Goal: Transaction & Acquisition: Obtain resource

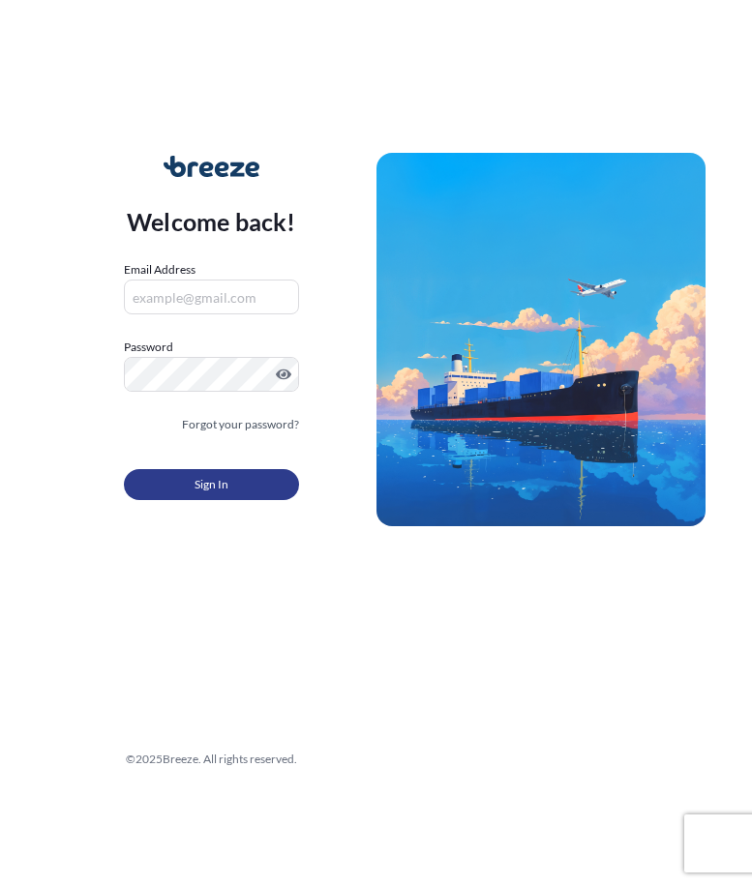
type input "[EMAIL_ADDRESS][DOMAIN_NAME]"
click at [166, 481] on button "Sign In" at bounding box center [211, 484] width 175 height 31
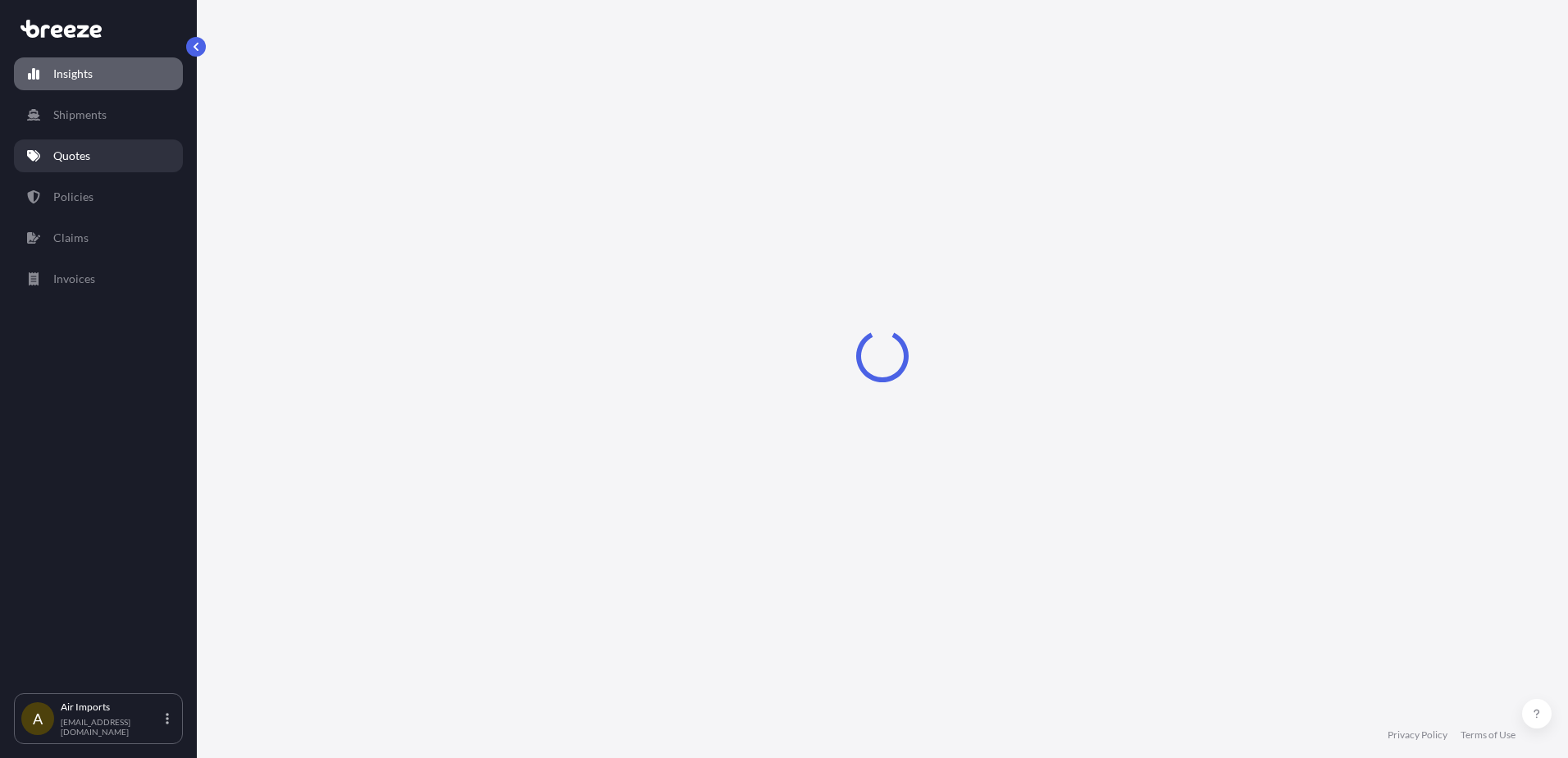
select select "2025"
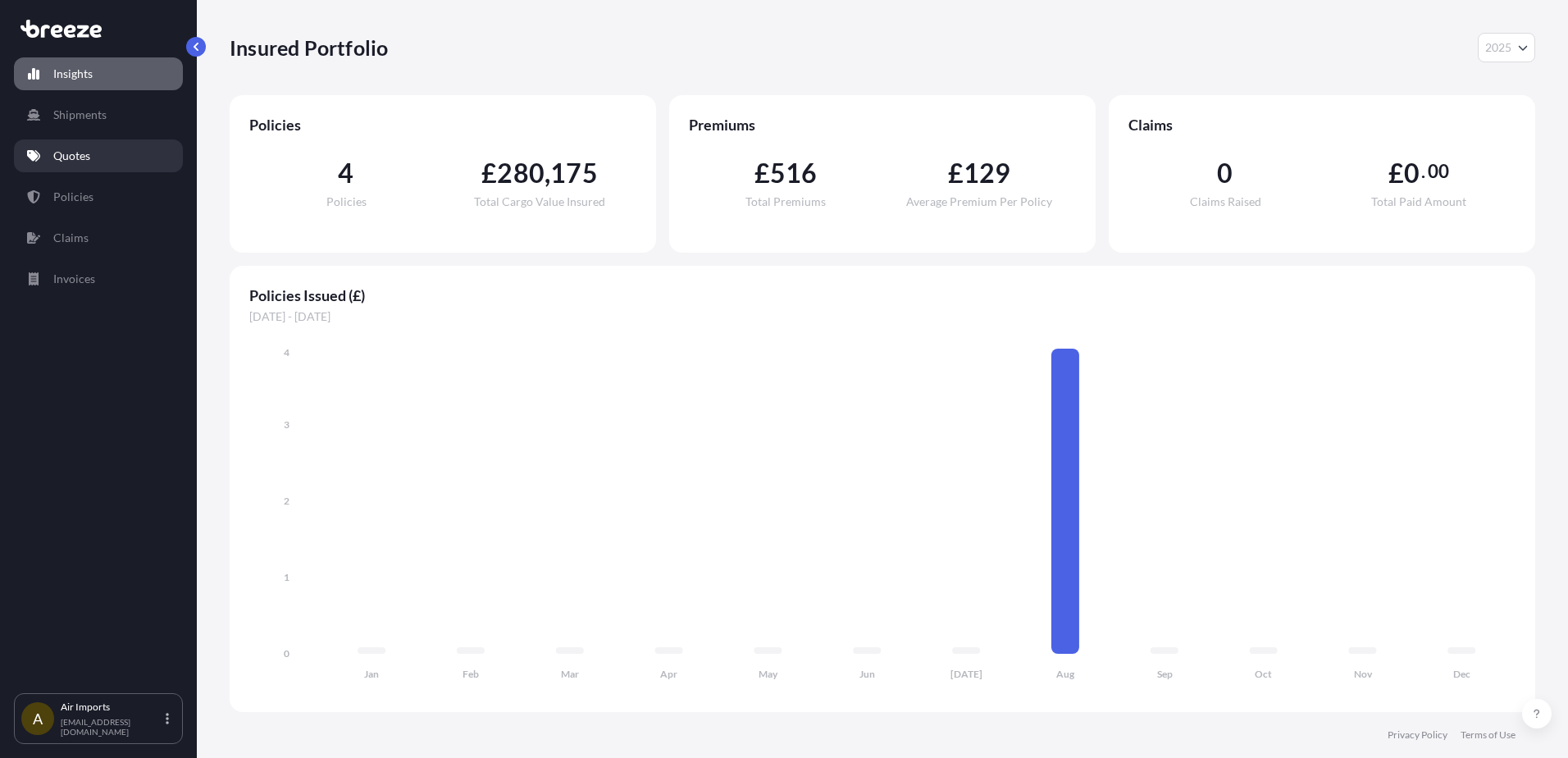
click at [86, 160] on p "Quotes" at bounding box center [72, 155] width 37 height 16
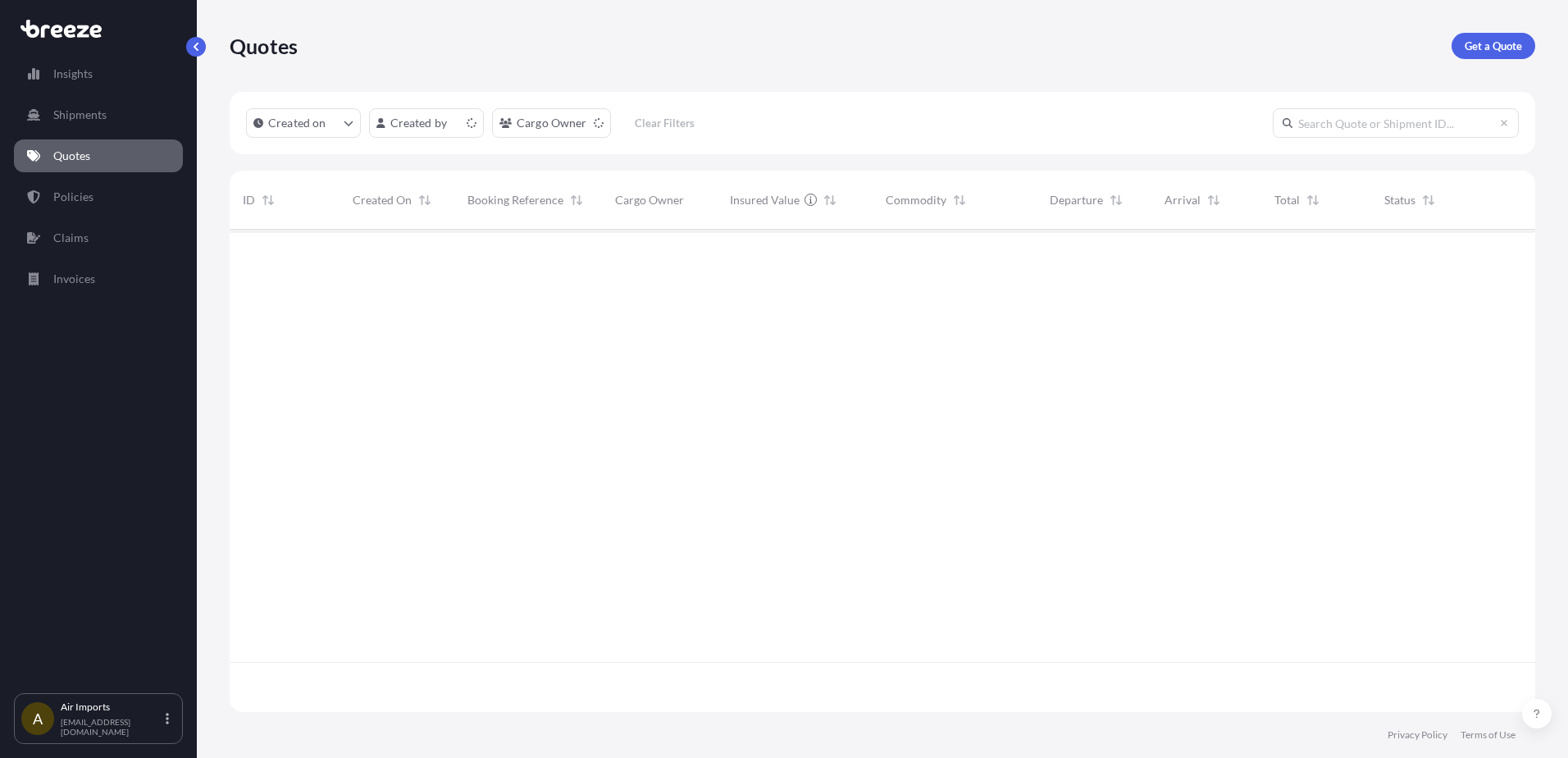
scroll to position [479, 1293]
click at [637, 37] on link "Get a Quote" at bounding box center [1493, 46] width 84 height 26
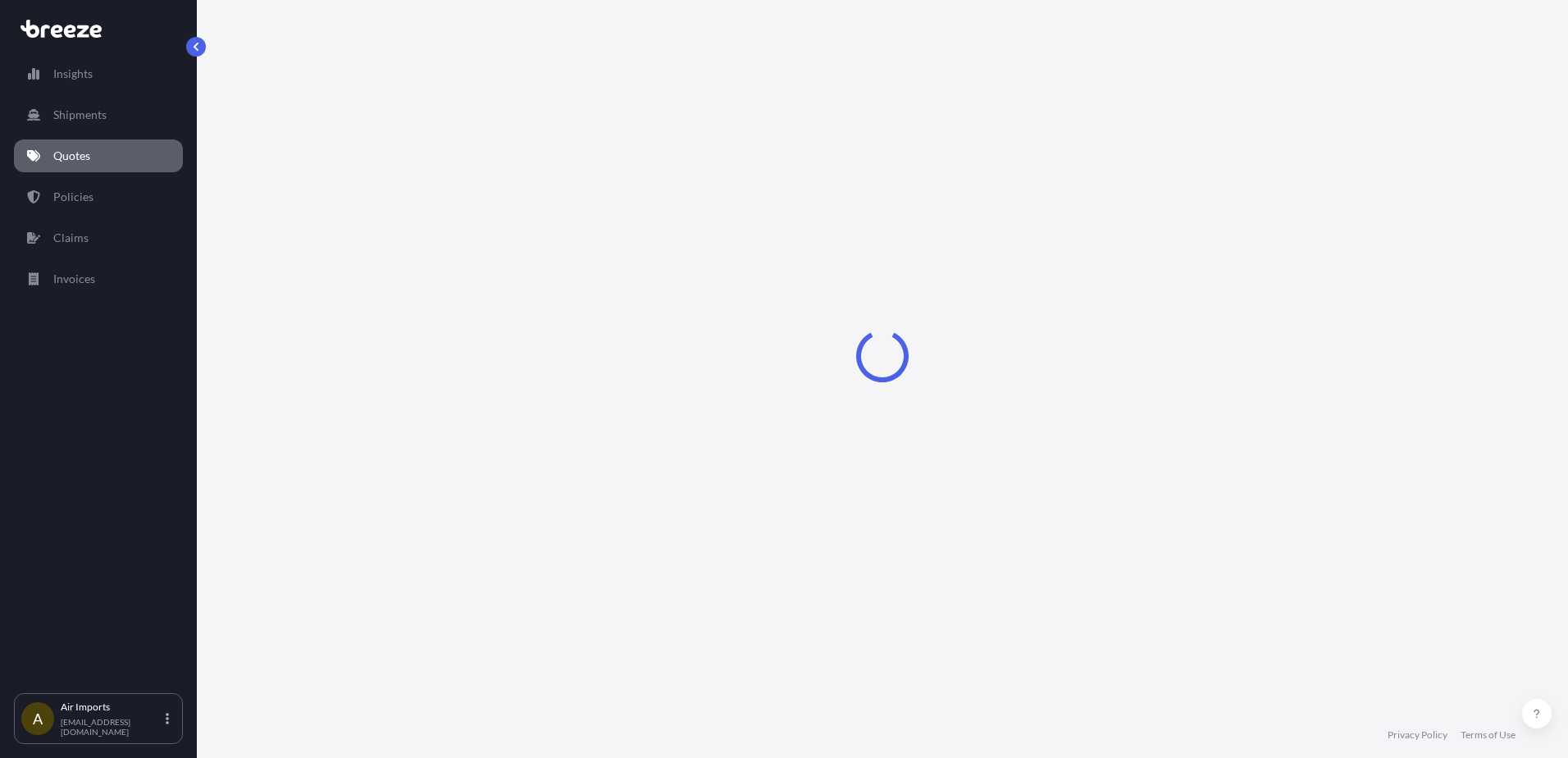
select select "Sea"
select select "1"
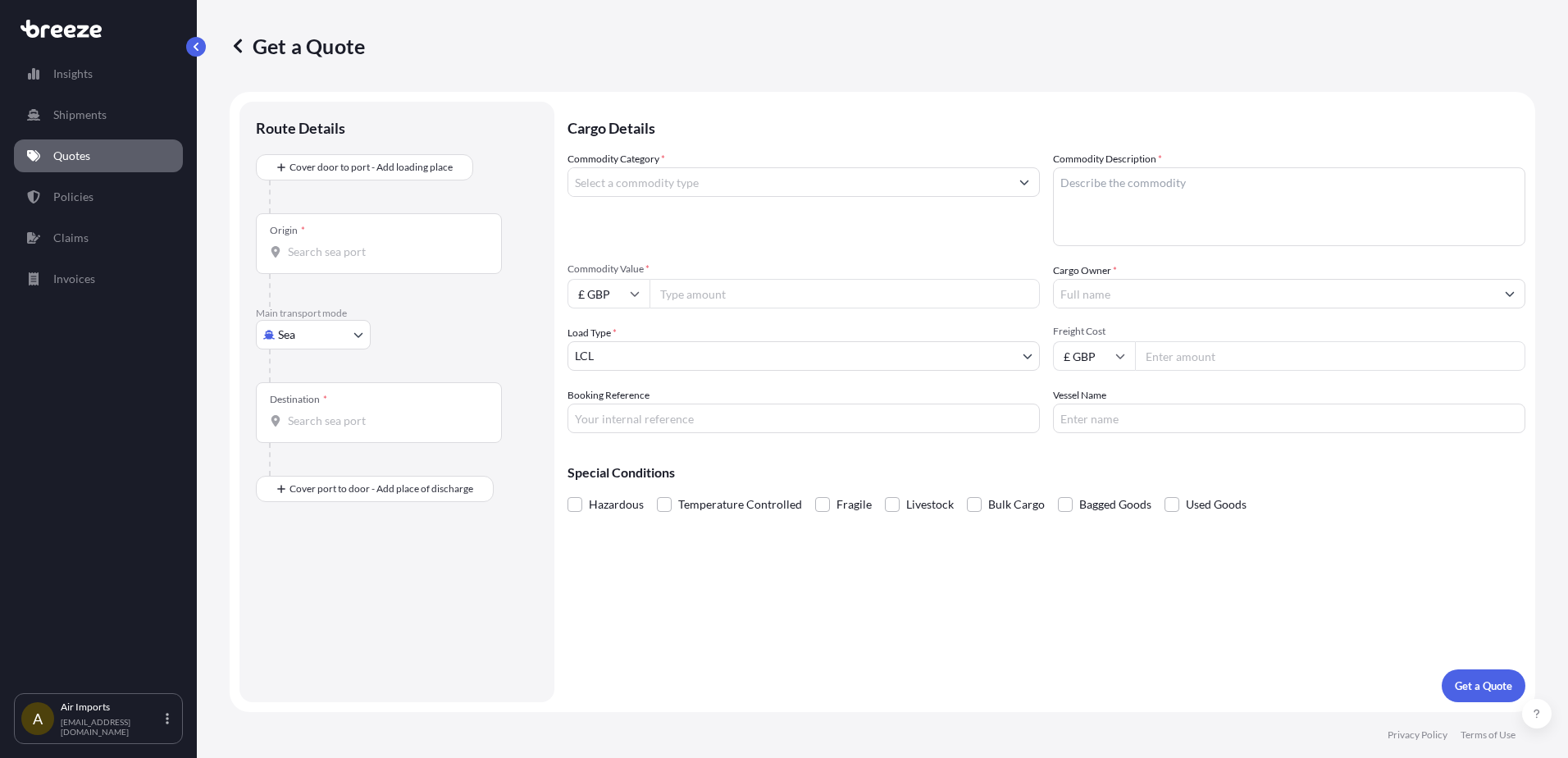
drag, startPoint x: 226, startPoint y: 40, endPoint x: 237, endPoint y: 41, distance: 11.0
click at [230, 40] on div "Get a Quote Route Details Cover door to port - Add loading place Place of loadi…" at bounding box center [882, 356] width 1371 height 712
click at [243, 43] on icon at bounding box center [237, 45] width 16 height 16
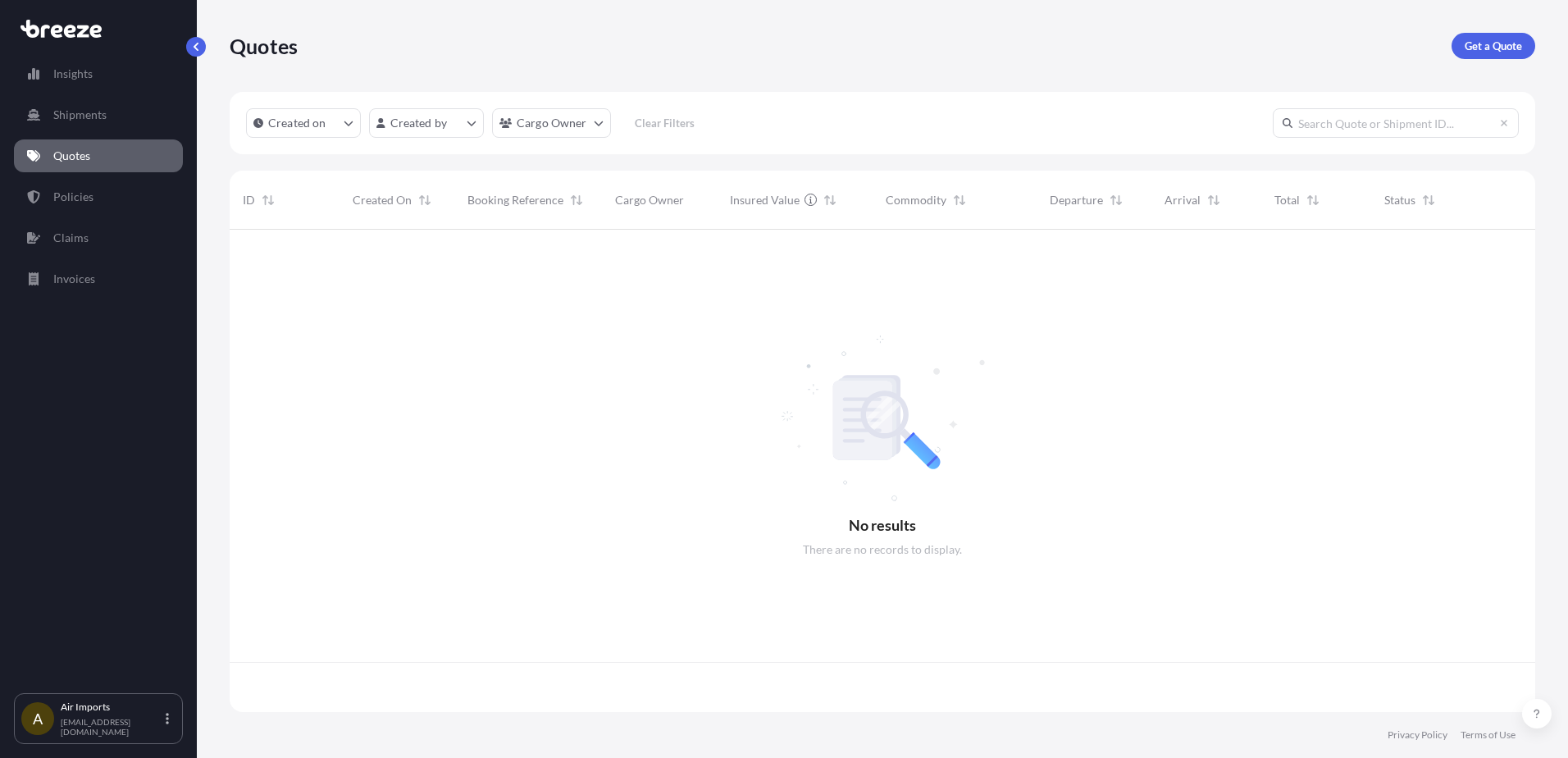
scroll to position [479, 1293]
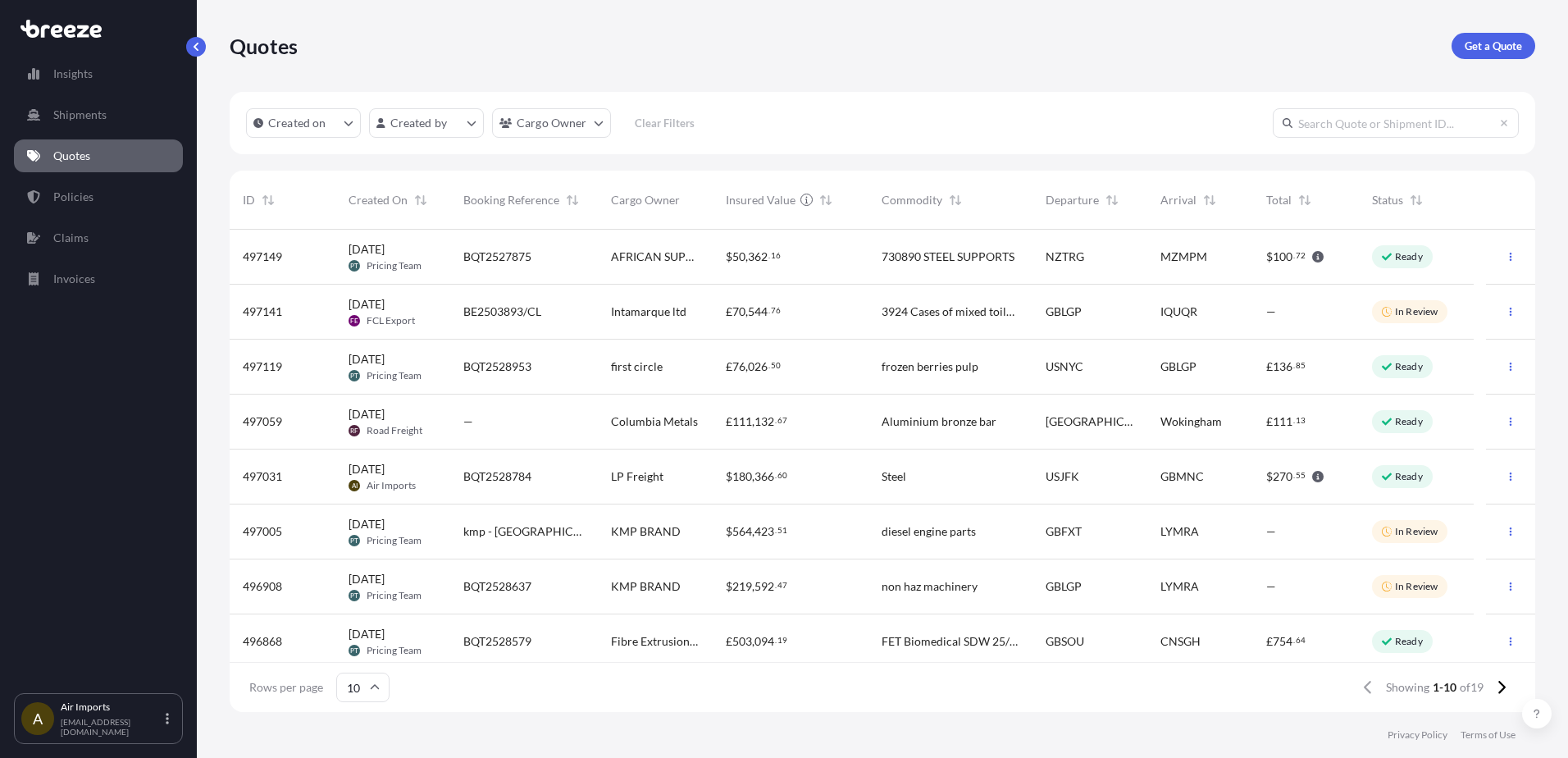
click at [449, 273] on div "[DATE] PT Pricing Team" at bounding box center [393, 257] width 114 height 55
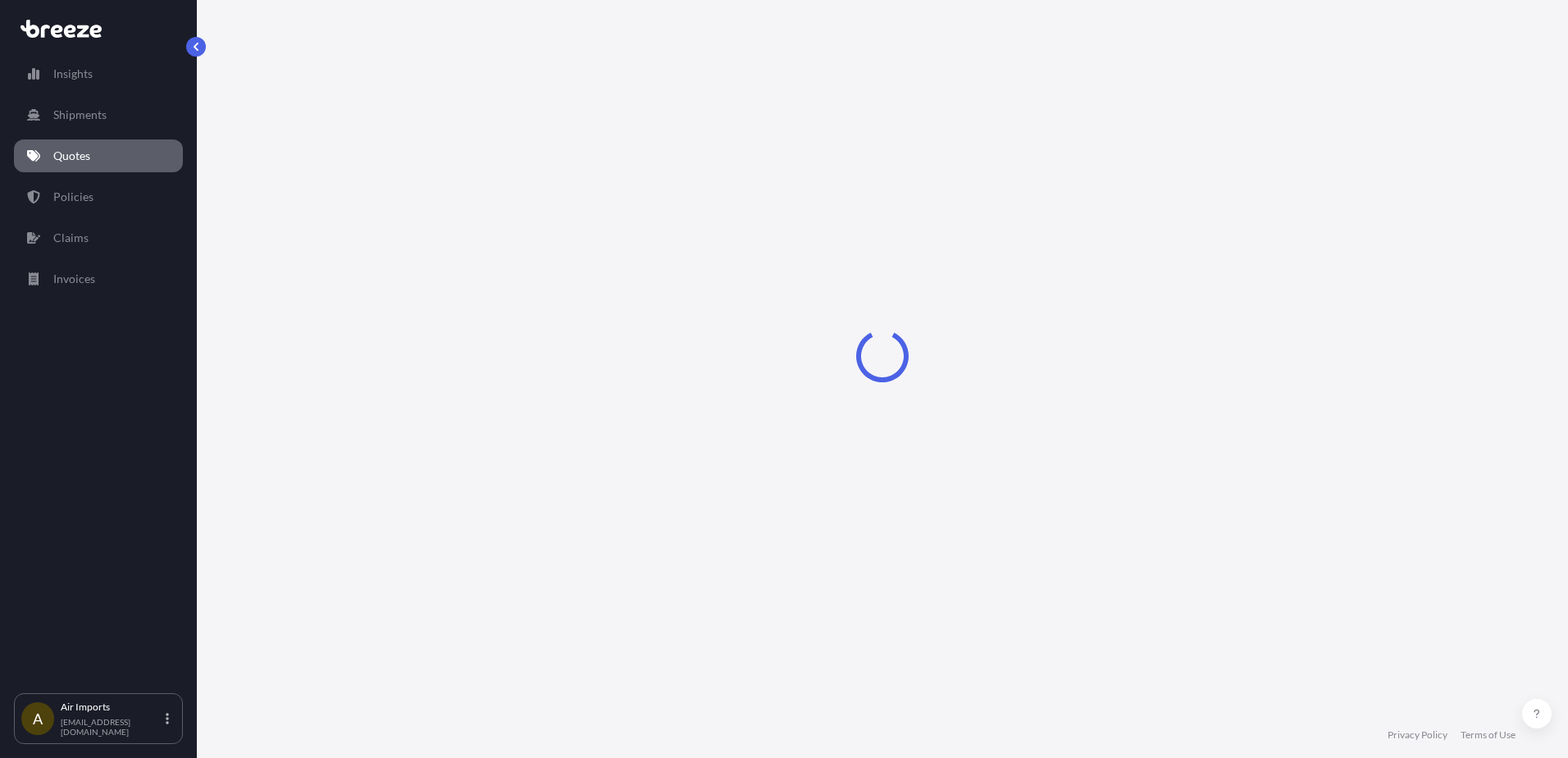
select select "Sea"
select select "Road"
select select "2"
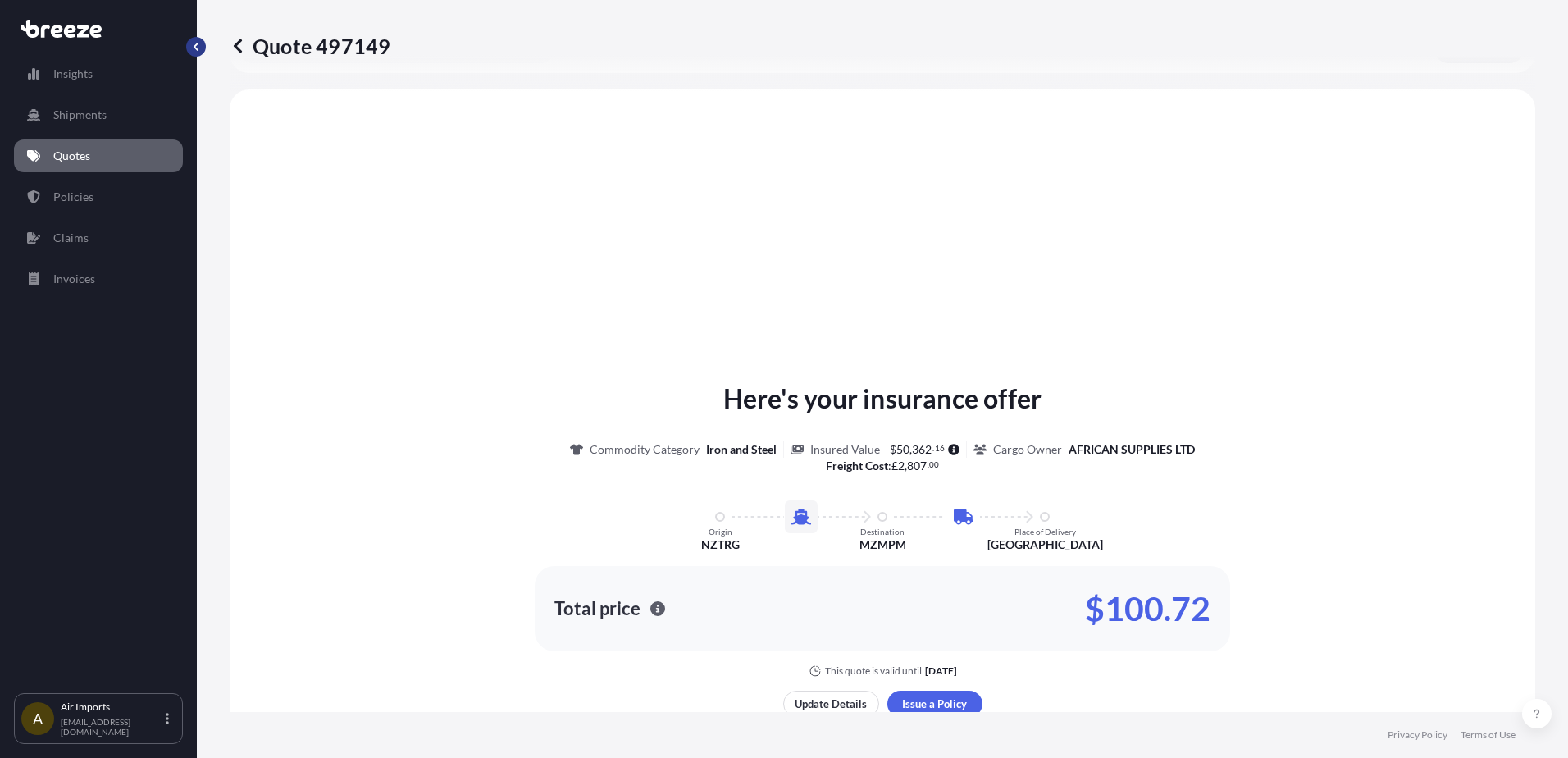
scroll to position [560, 0]
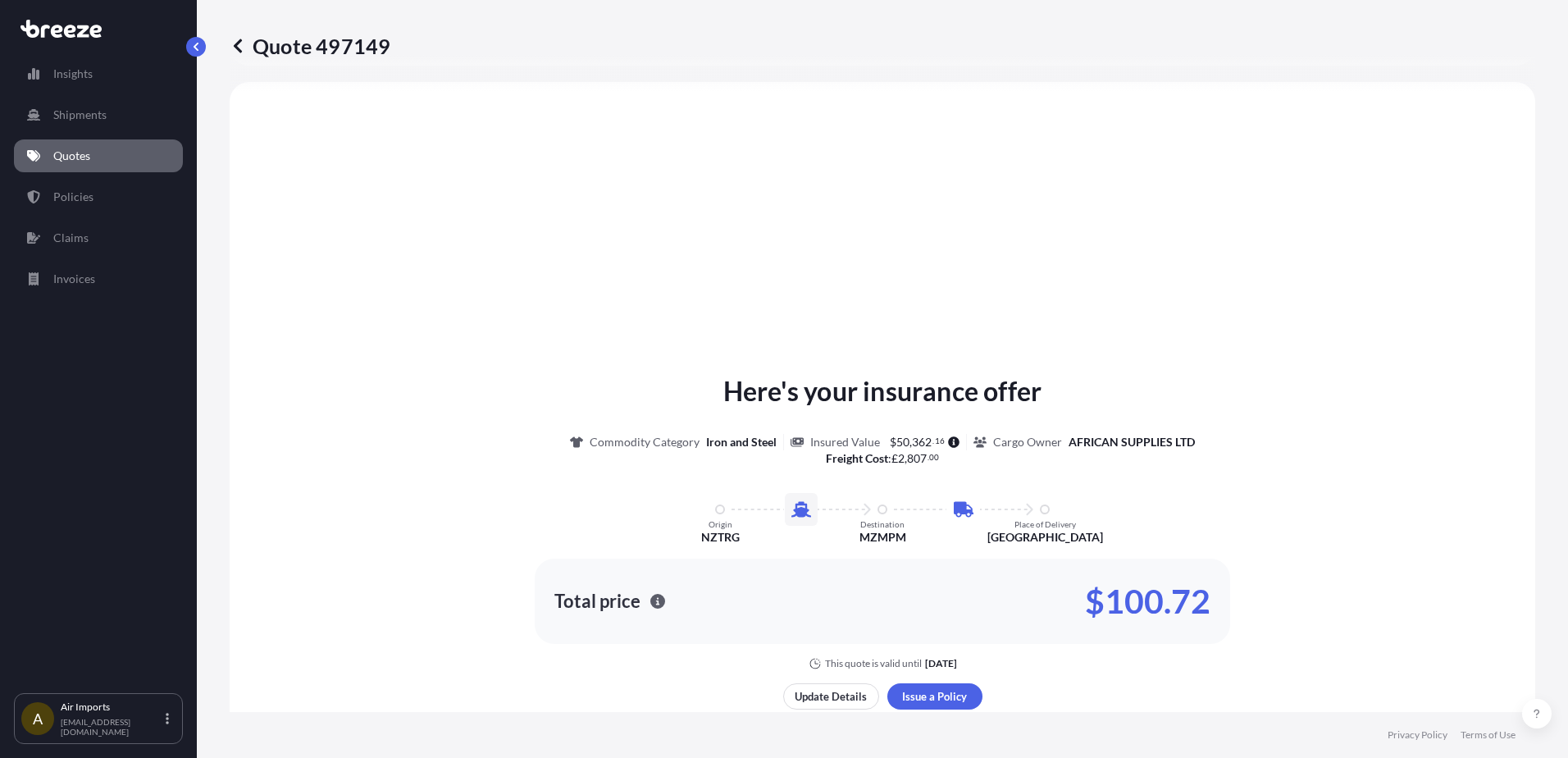
click at [248, 48] on p "Quote 497149" at bounding box center [310, 46] width 161 height 26
click at [237, 47] on icon at bounding box center [238, 45] width 8 height 14
